Goal: Task Accomplishment & Management: Use online tool/utility

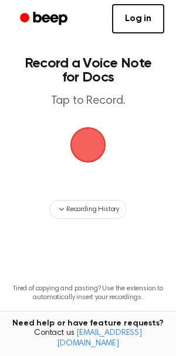
click at [99, 116] on main "Record a Voice Note for Docs Tap to Record. Recording History Tired of copying …" at bounding box center [88, 188] width 176 height 377
click at [151, 15] on link "Log in" at bounding box center [138, 18] width 52 height 29
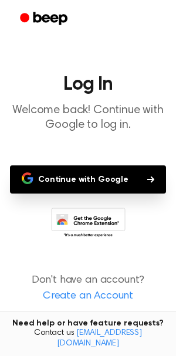
click at [125, 177] on button "Continue with Google" at bounding box center [88, 179] width 156 height 28
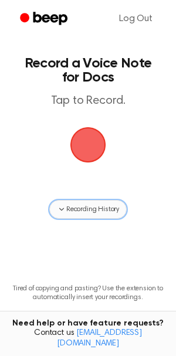
click at [91, 206] on span "Recording History" at bounding box center [92, 209] width 53 height 11
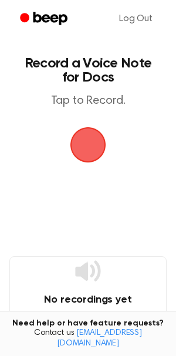
click at [83, 137] on span "button" at bounding box center [88, 145] width 38 height 38
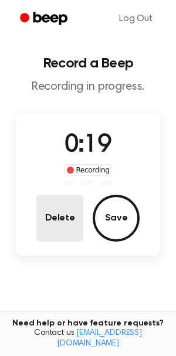
click at [50, 232] on button "Delete" at bounding box center [59, 218] width 47 height 47
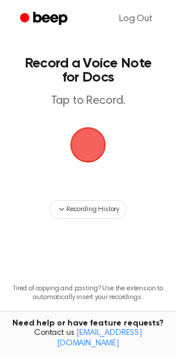
click at [106, 146] on span "button" at bounding box center [87, 144] width 45 height 45
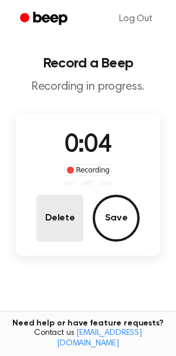
click at [41, 211] on button "Delete" at bounding box center [59, 218] width 47 height 47
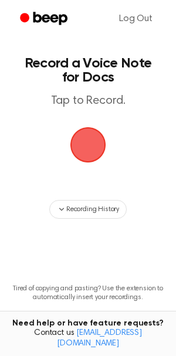
click at [77, 154] on span "button" at bounding box center [87, 144] width 55 height 55
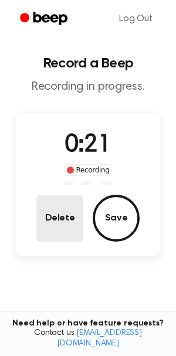
click at [77, 211] on button "Delete" at bounding box center [59, 218] width 47 height 47
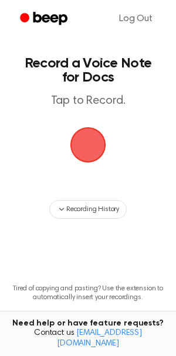
click at [68, 150] on span "button" at bounding box center [87, 144] width 49 height 49
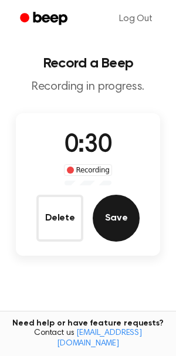
click at [119, 222] on button "Save" at bounding box center [116, 218] width 47 height 47
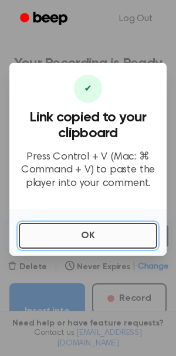
click at [113, 244] on button "OK" at bounding box center [88, 236] width 138 height 26
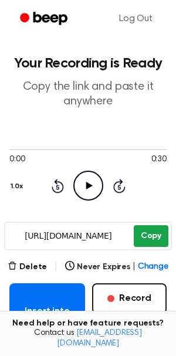
click at [146, 235] on button "Copy" at bounding box center [151, 236] width 35 height 22
